Goal: Information Seeking & Learning: Learn about a topic

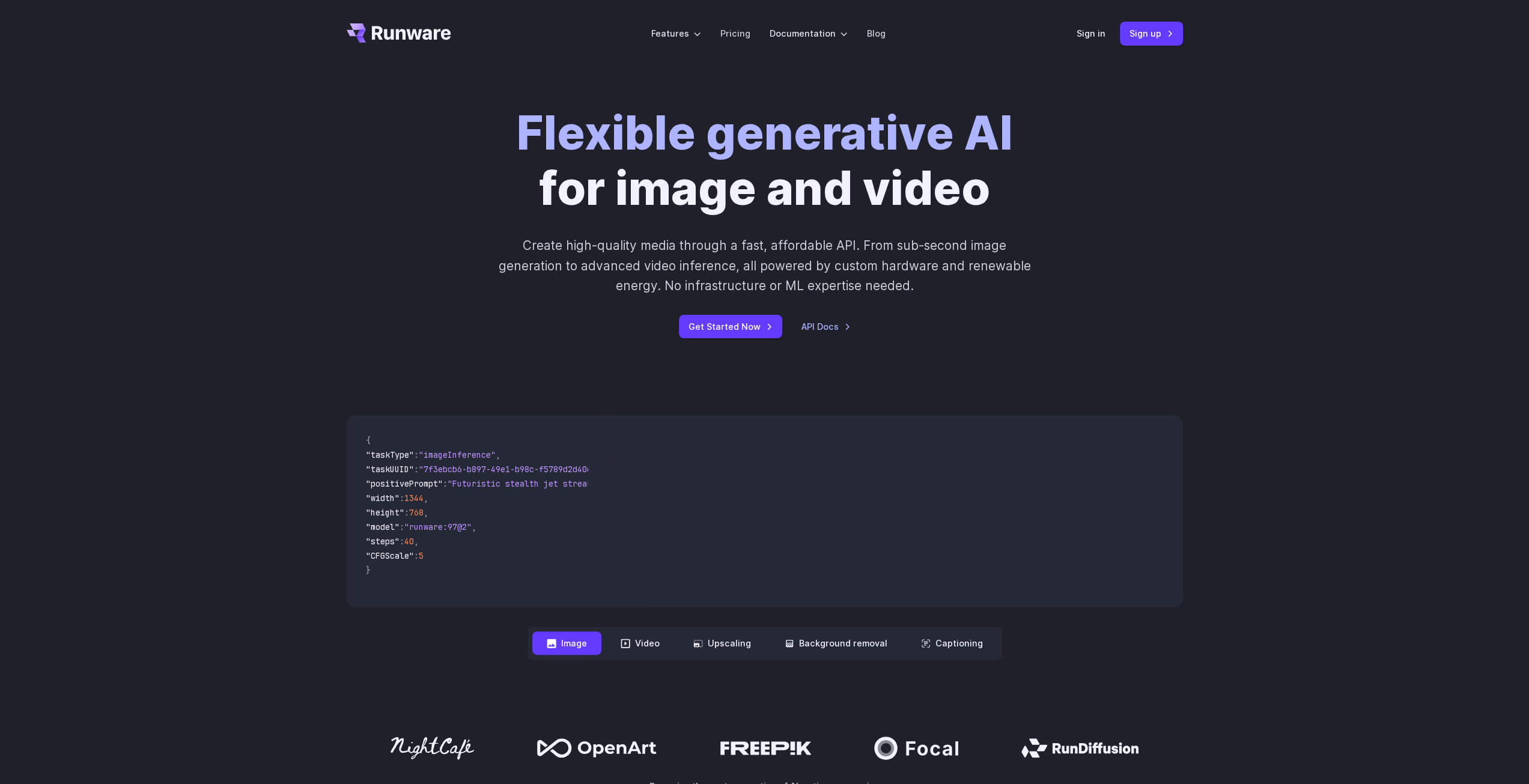
click at [287, 287] on div "Flexible generative AI for image and video Create high-quality media through a …" at bounding box center [764, 222] width 1529 height 309
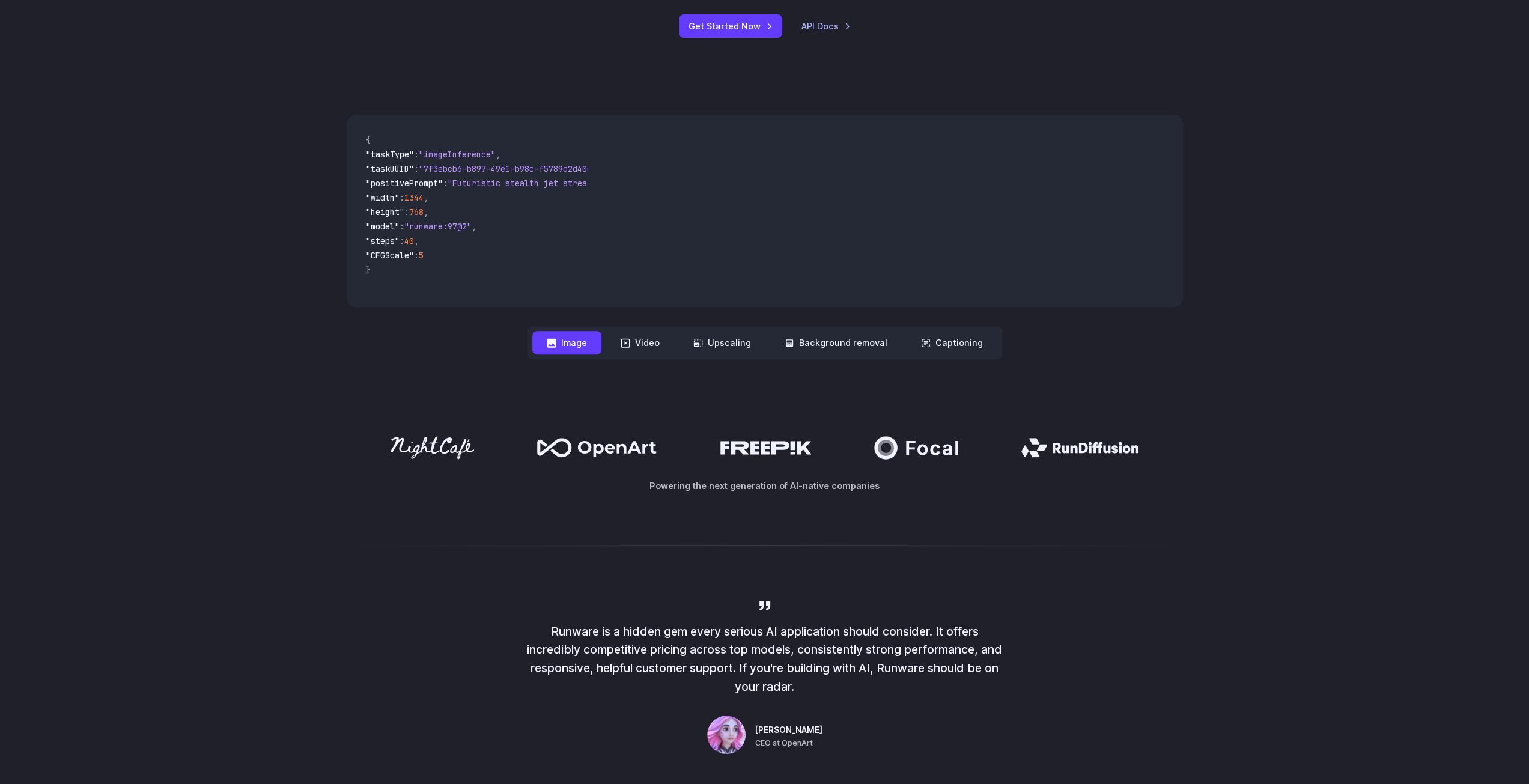
scroll to position [360, 0]
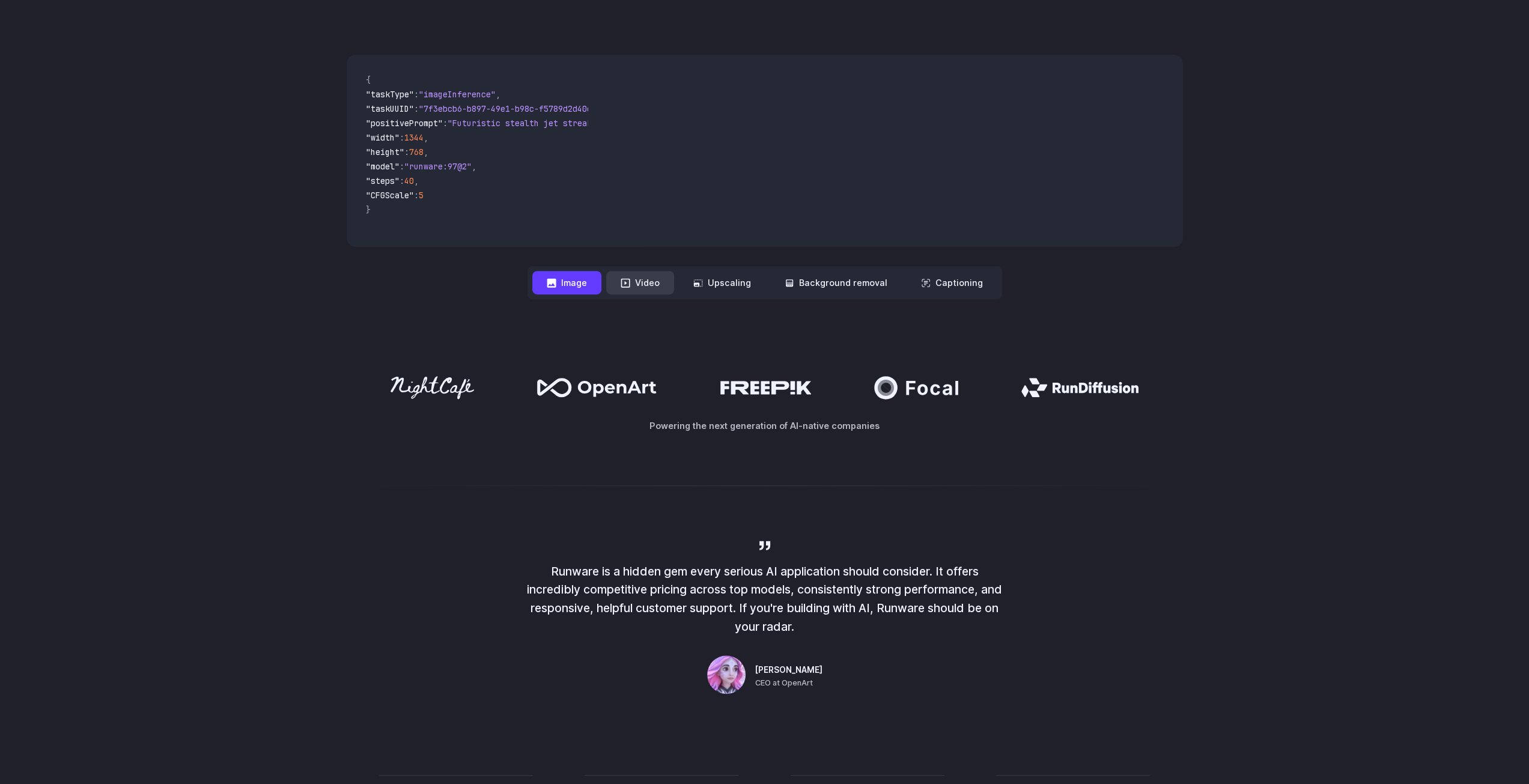
click at [618, 281] on button "Video" at bounding box center [640, 282] width 68 height 23
click at [601, 279] on button "Image" at bounding box center [567, 282] width 69 height 23
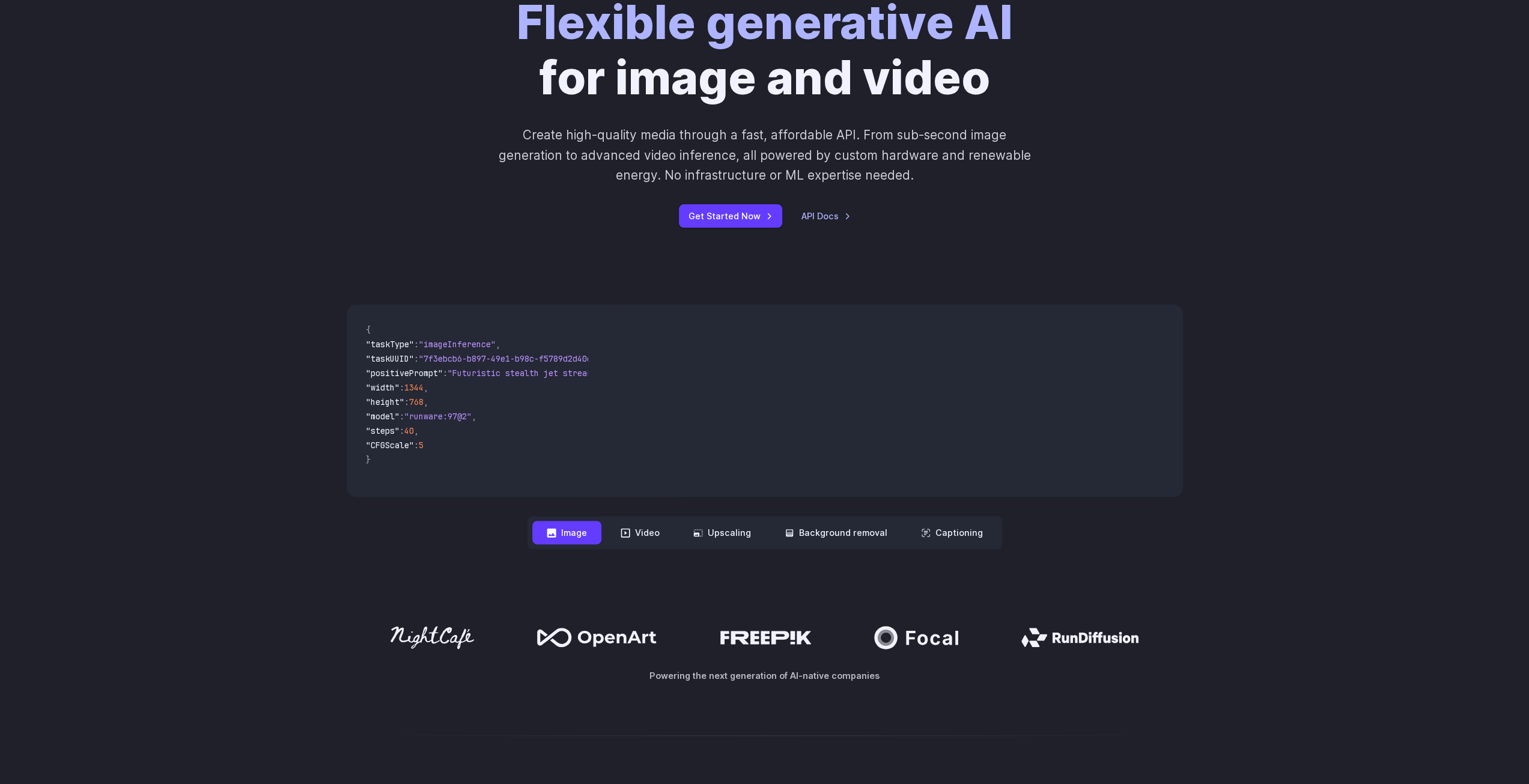
scroll to position [0, 0]
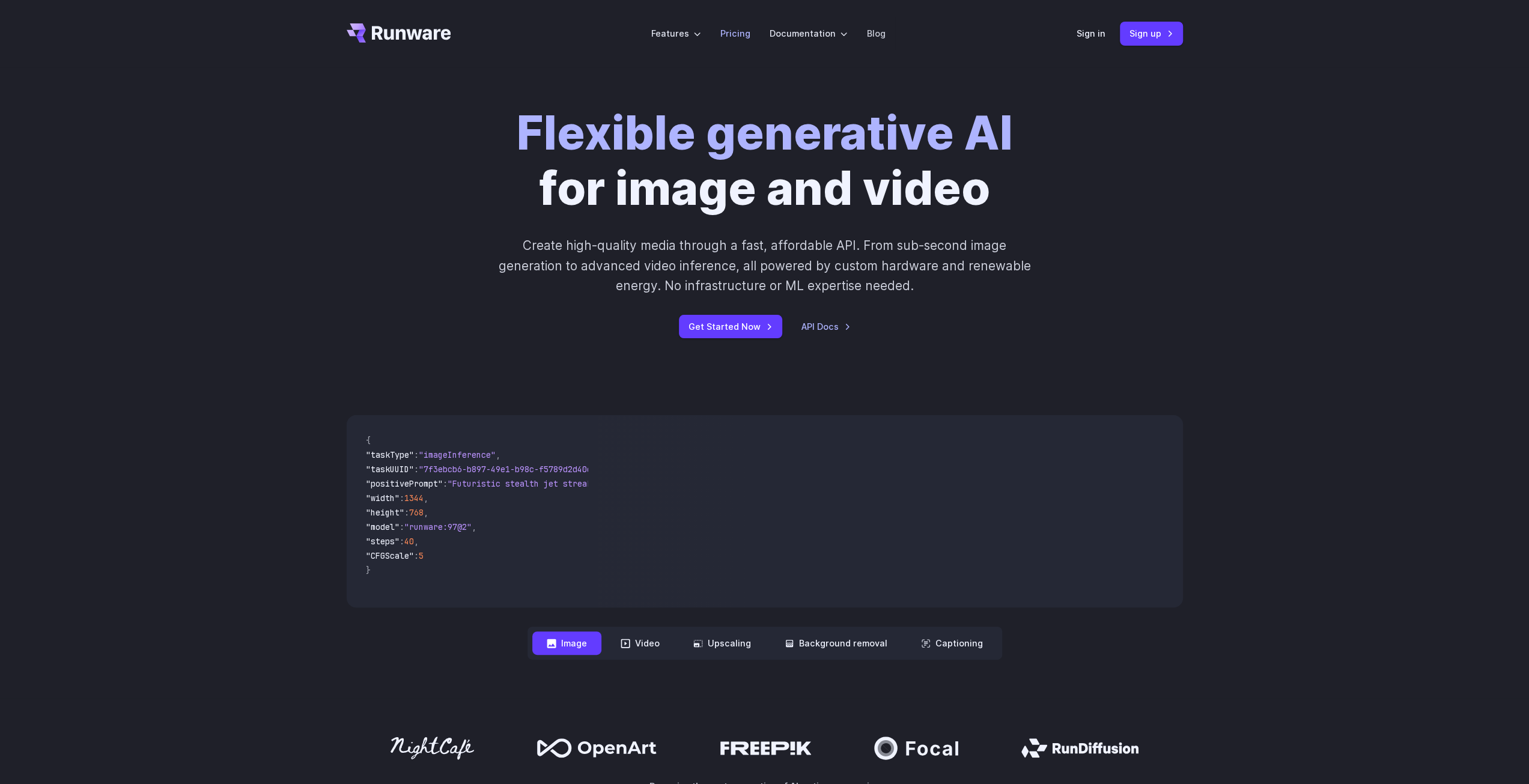
click at [732, 33] on link "Pricing" at bounding box center [735, 33] width 30 height 14
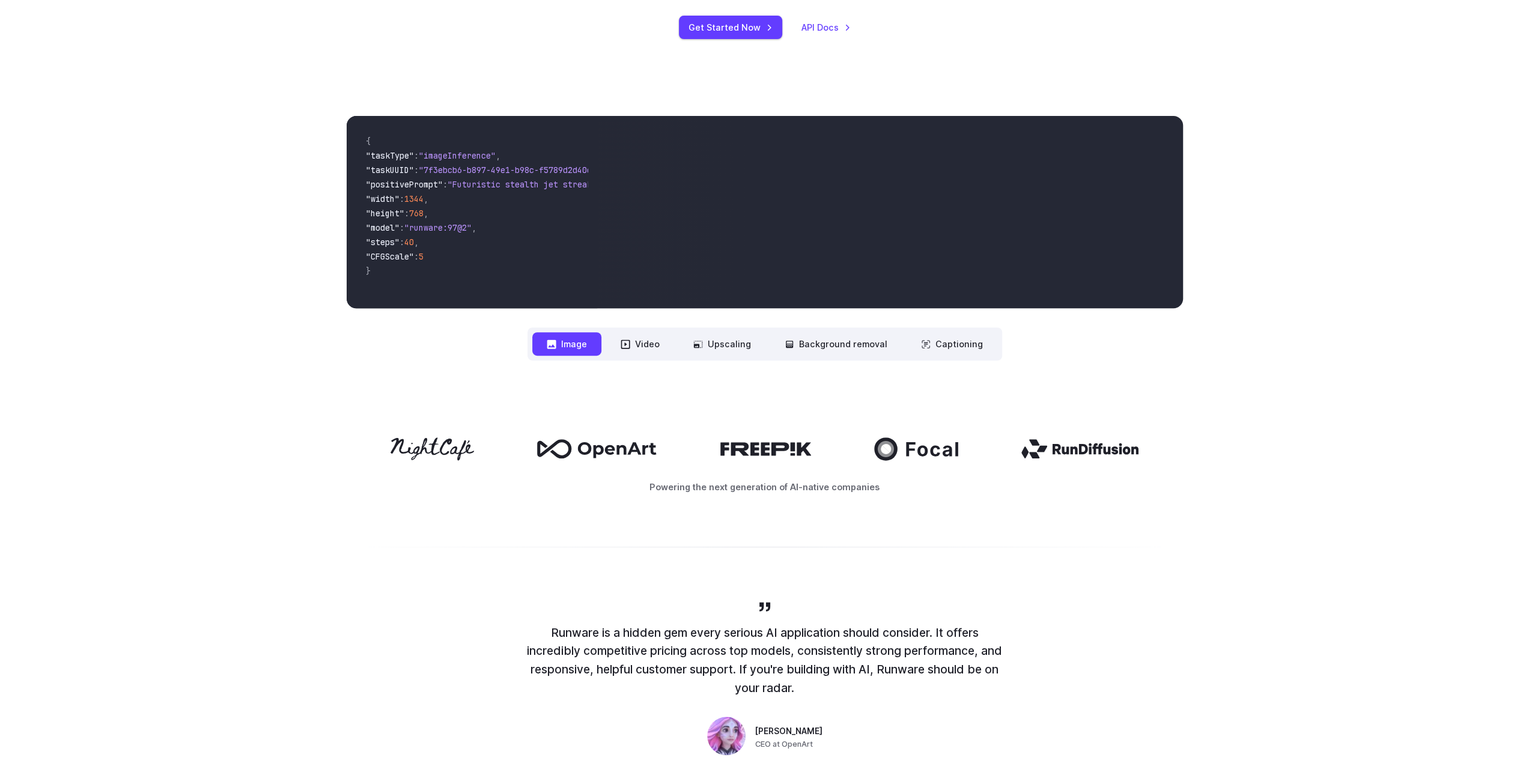
scroll to position [300, 0]
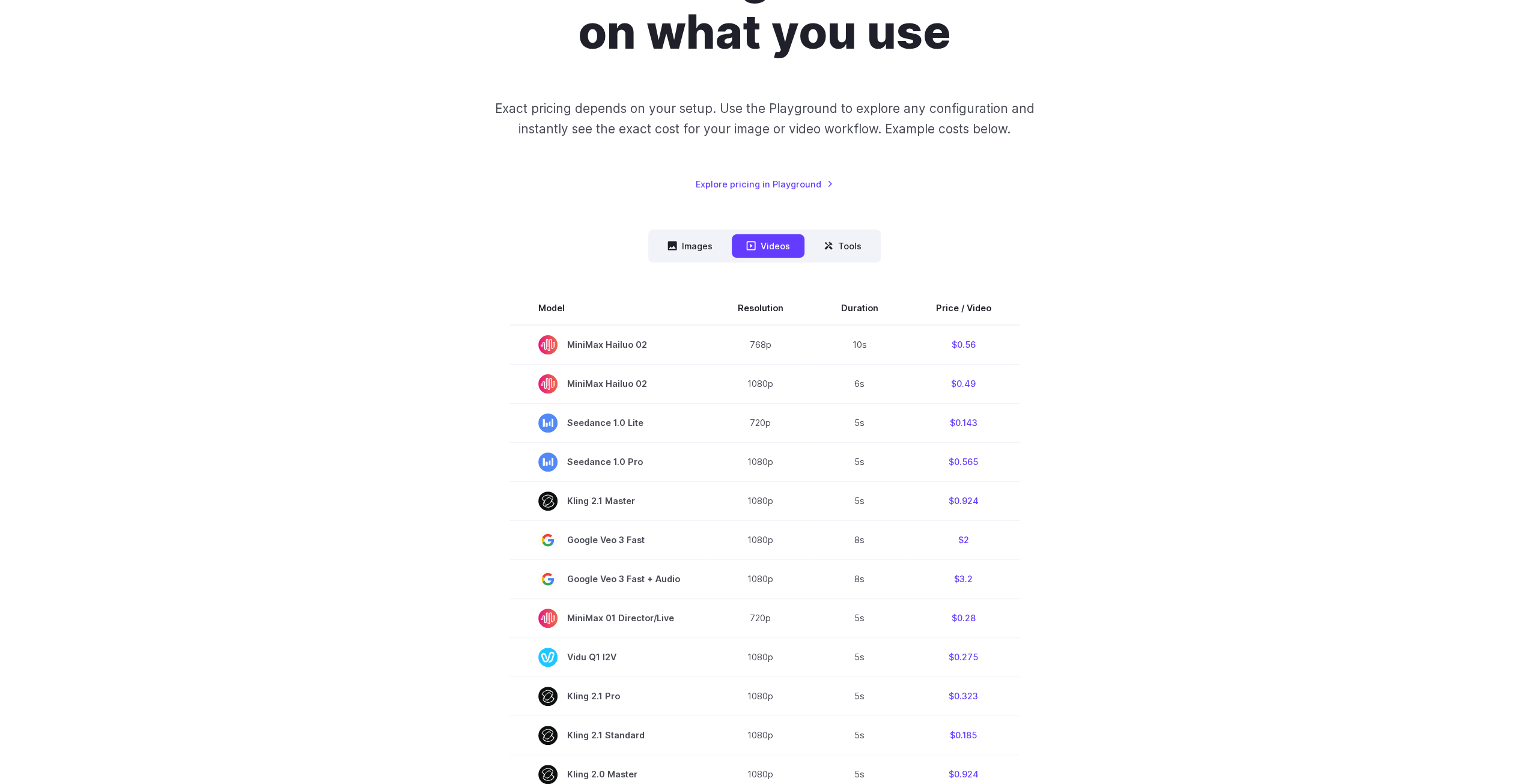
scroll to position [180, 0]
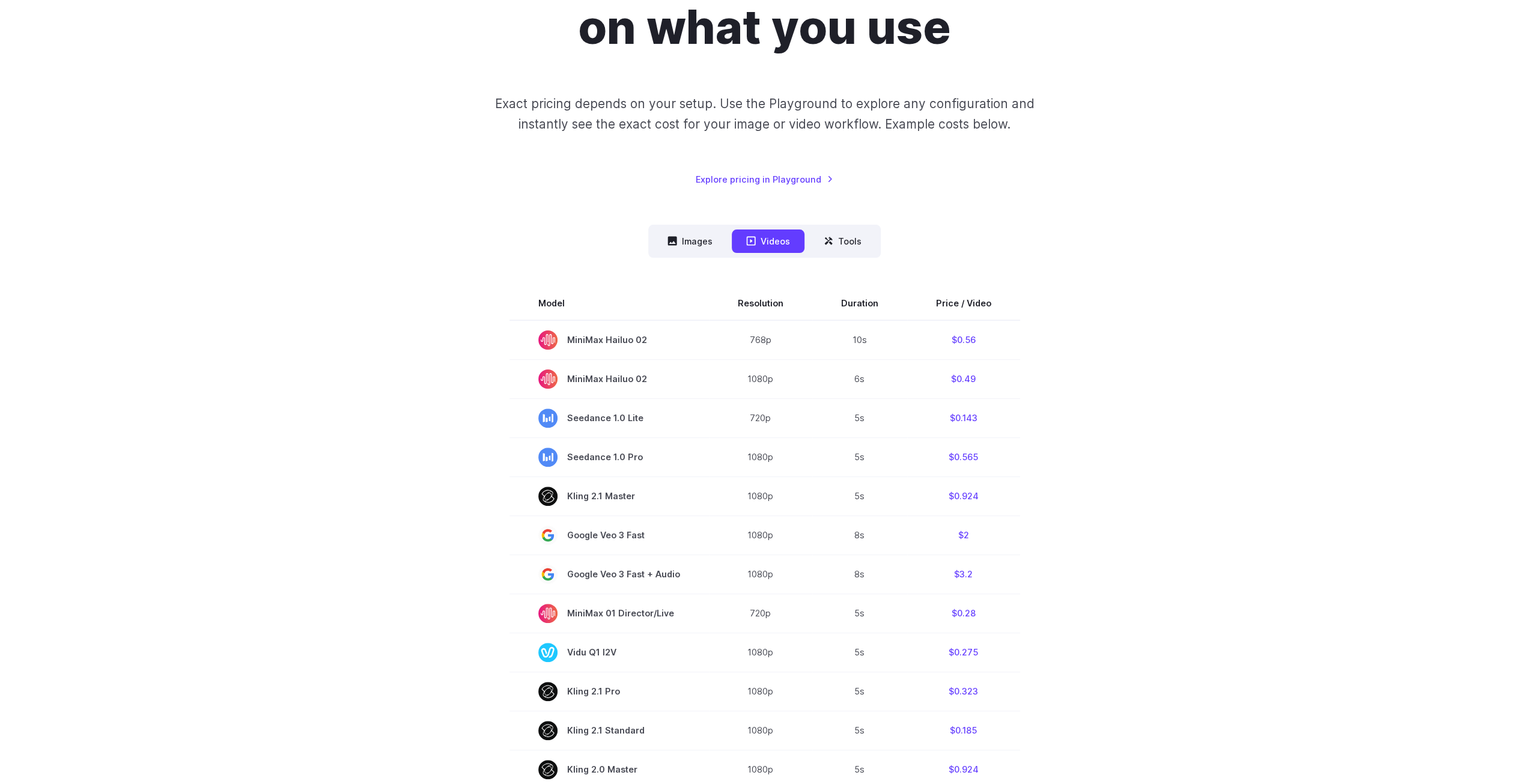
click at [303, 326] on div "Pricing based on what you use Exact pricing depends on your setup. Use the Play…" at bounding box center [764, 549] width 1529 height 1325
click at [839, 232] on button "Tools" at bounding box center [843, 241] width 66 height 23
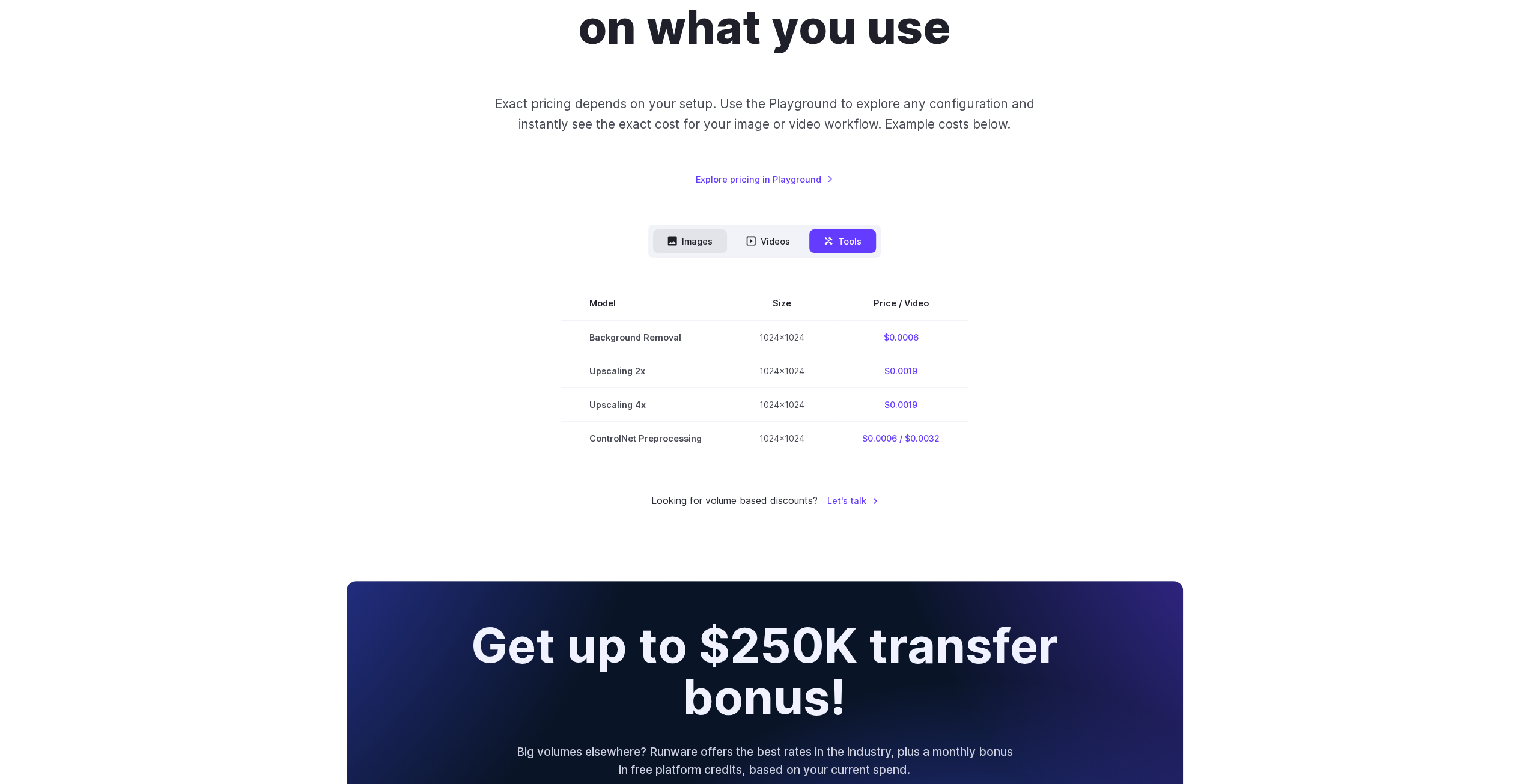
click at [690, 242] on button "Images" at bounding box center [690, 241] width 74 height 23
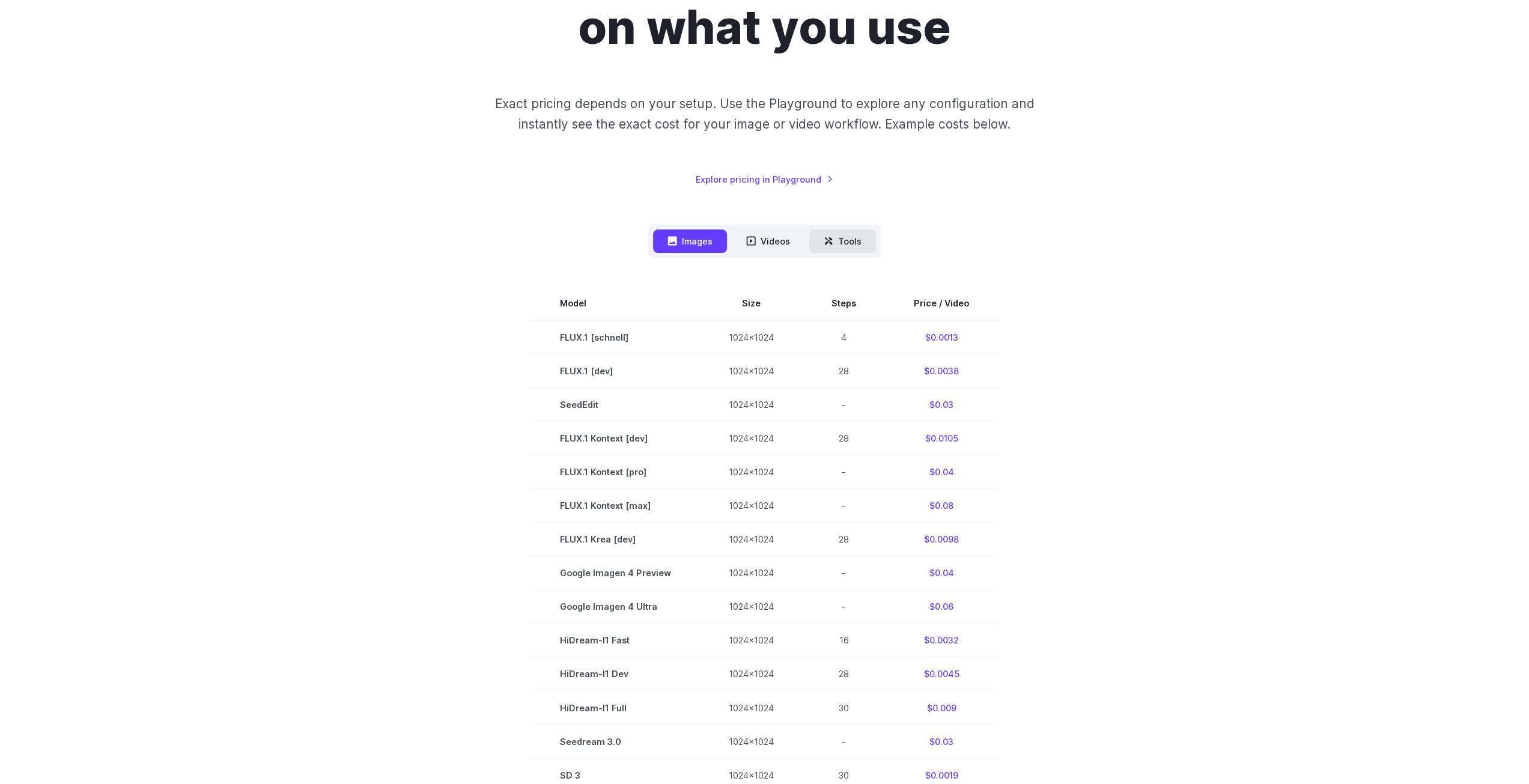
click at [853, 242] on button "Tools" at bounding box center [843, 241] width 66 height 23
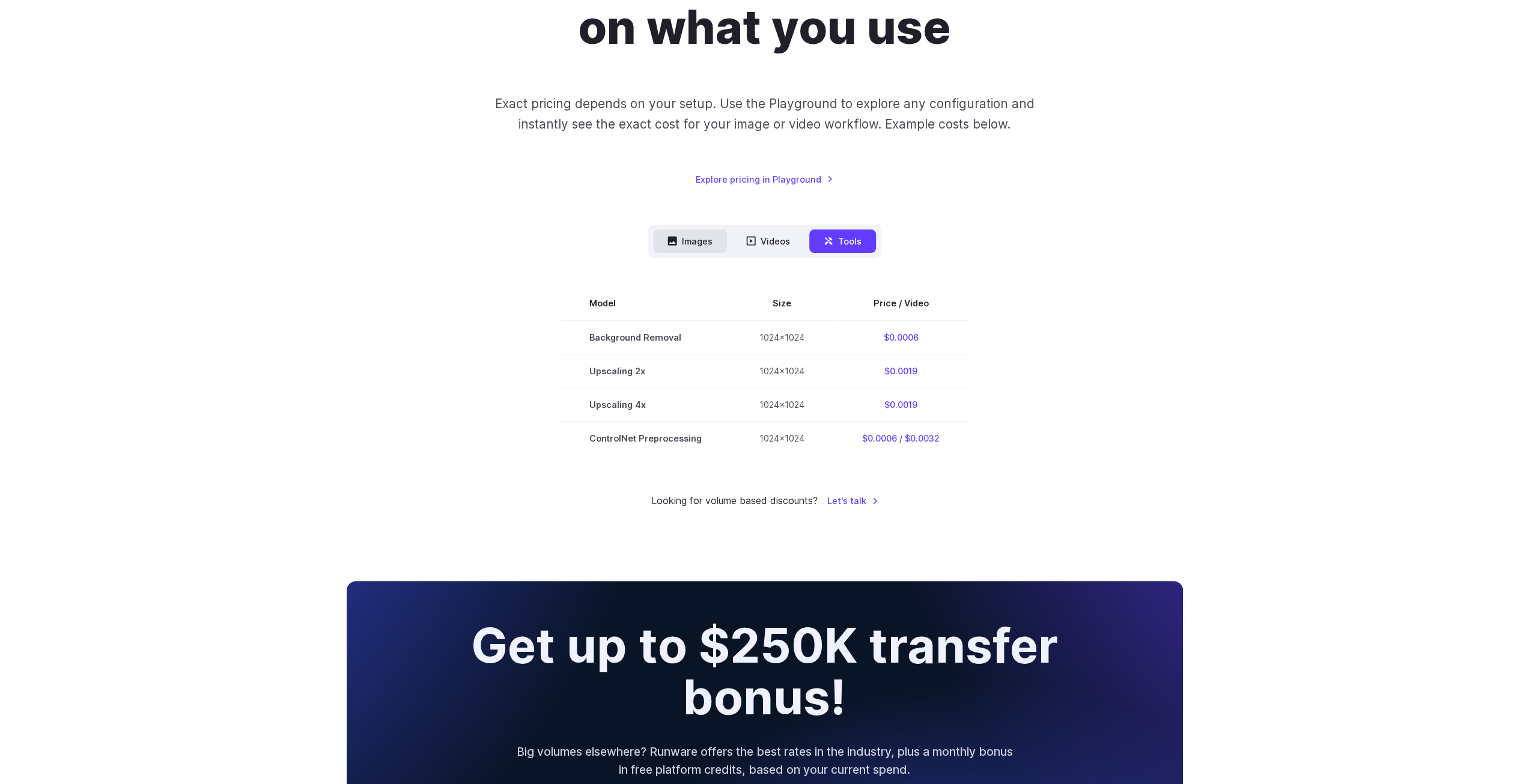
click at [669, 232] on button "Images" at bounding box center [690, 241] width 74 height 23
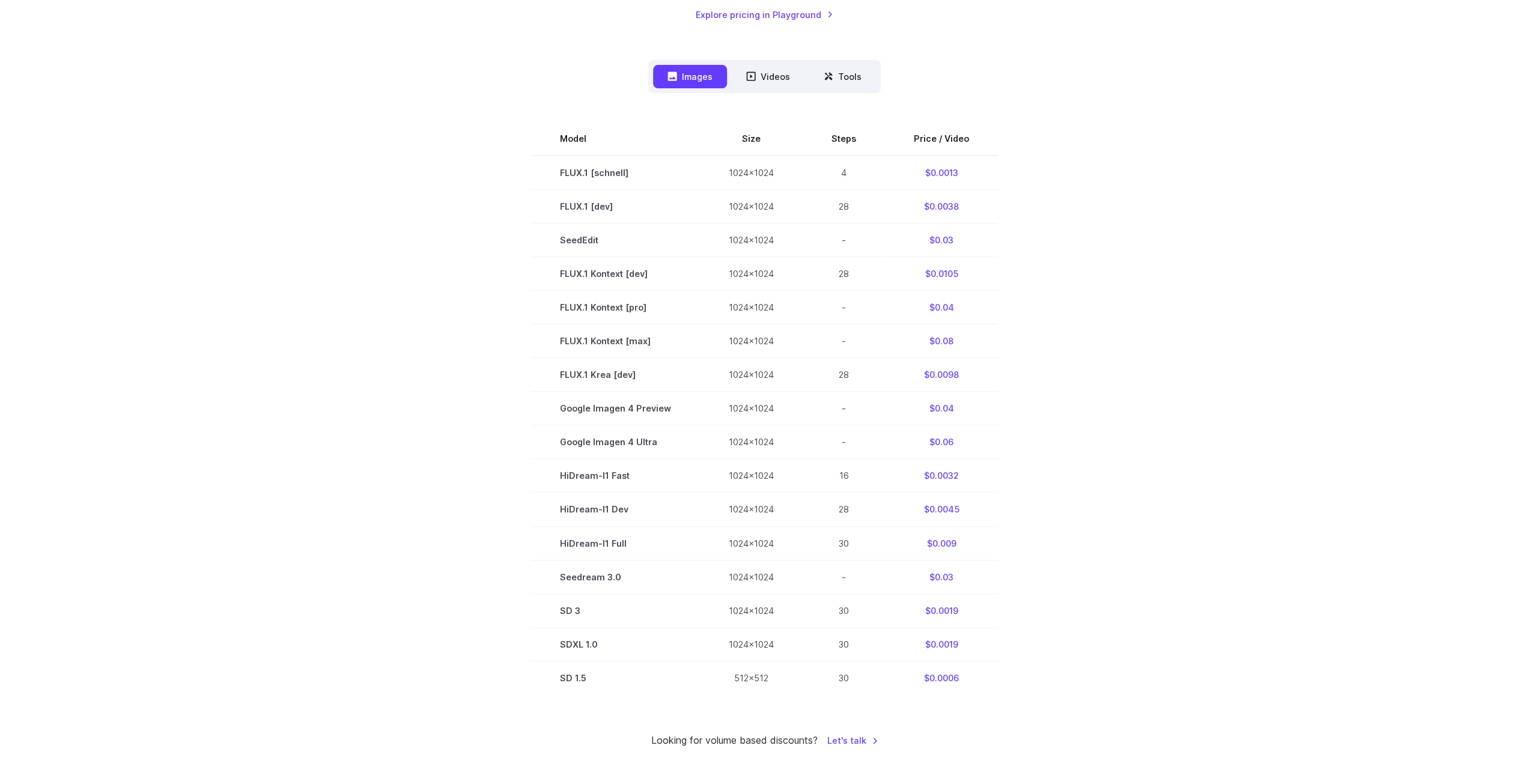
scroll to position [240, 0]
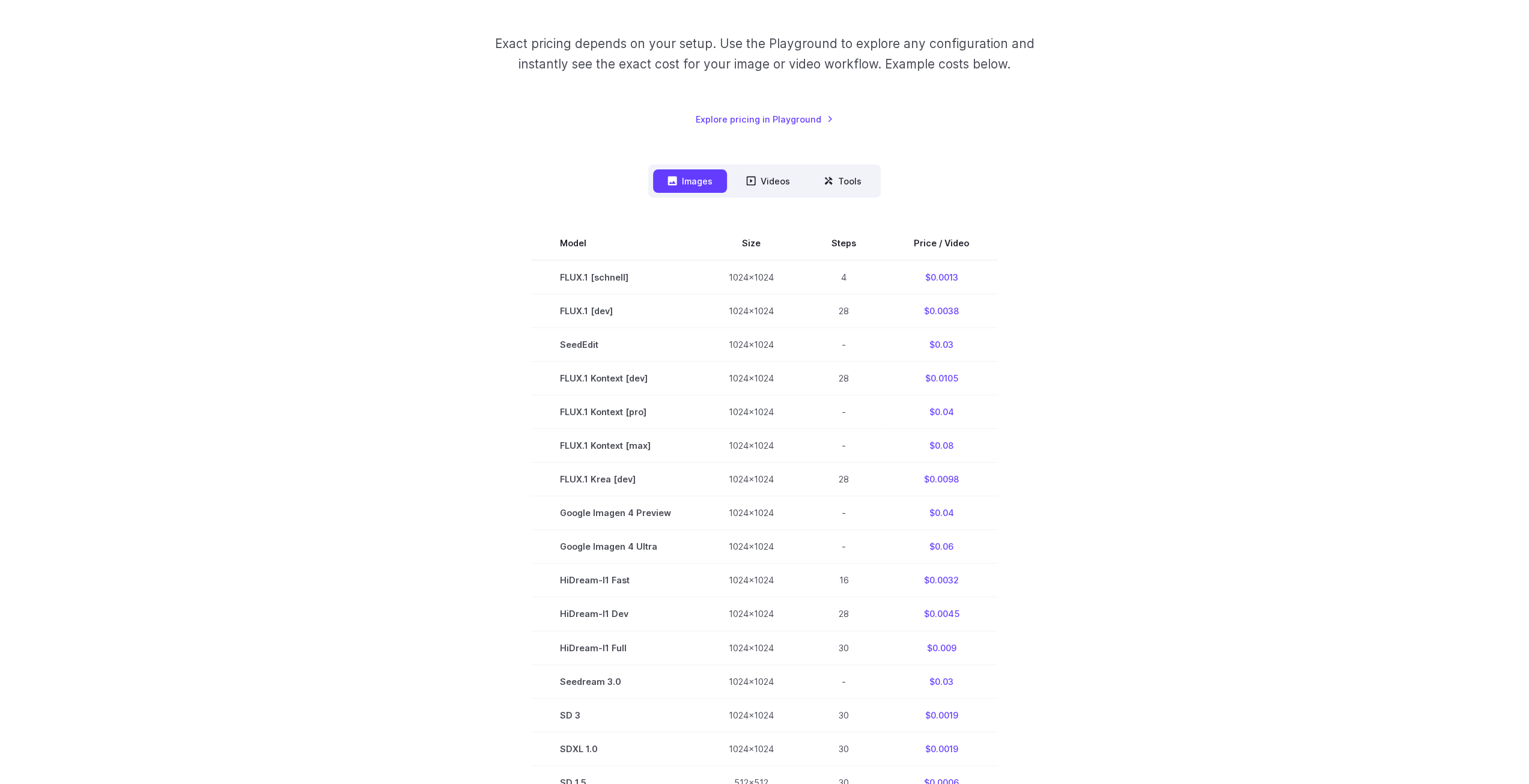
click at [404, 336] on section "Model Size Steps Price / Video FLUX.1 [schnell] 1024x1024 4 $0.0013 FLUX.1 [dev…" at bounding box center [764, 512] width 836 height 572
